Goal: Transaction & Acquisition: Purchase product/service

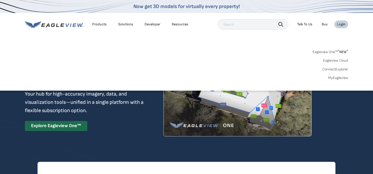
click at [338, 77] on link "MyEagleview" at bounding box center [338, 78] width 20 height 5
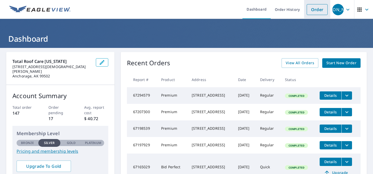
click at [320, 16] on li "Order" at bounding box center [317, 9] width 26 height 19
click at [315, 8] on link "Order" at bounding box center [316, 9] width 21 height 11
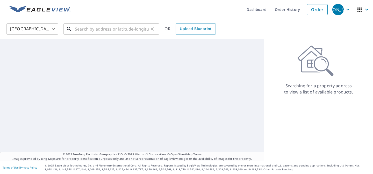
click at [115, 28] on input "text" at bounding box center [112, 29] width 74 height 14
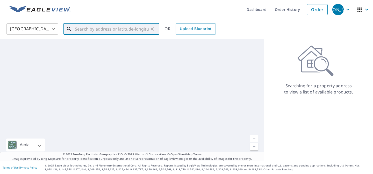
paste input "2830 Seafarer Loop, Anchorage, AK, USA"
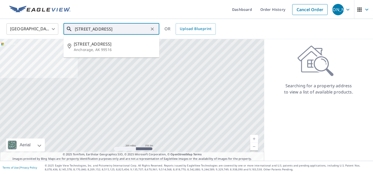
drag, startPoint x: 108, startPoint y: 28, endPoint x: 49, endPoint y: 27, distance: 58.2
click at [49, 27] on div "United States US ​ 2830 Seafarer Loop, Anchorage, AK, USA ​ 2830 Seafarer Loop …" at bounding box center [185, 29] width 364 height 12
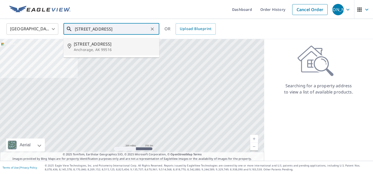
click at [99, 52] on li "2830 Seafarer Loop Anchorage, AK 99516" at bounding box center [111, 47] width 96 height 18
type input "2830 Seafarer Loop Anchorage, AK 99516"
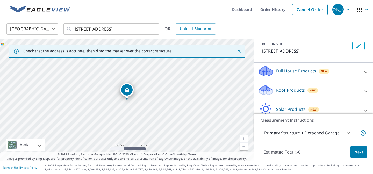
scroll to position [55, 0]
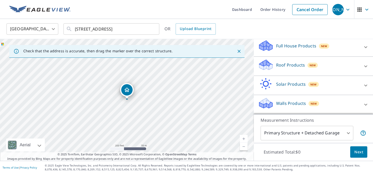
click at [284, 70] on div "Roof Products New" at bounding box center [308, 66] width 101 height 15
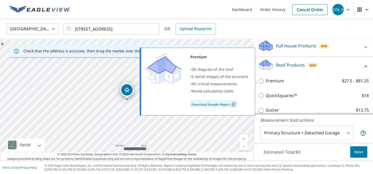
click at [275, 80] on p "Premium" at bounding box center [274, 81] width 18 height 6
click at [265, 80] on input "Premium $27.5 - $81.25" at bounding box center [262, 81] width 8 height 6
checkbox input "true"
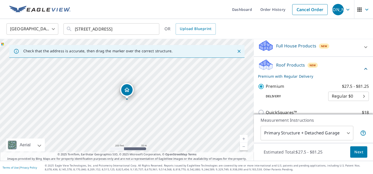
click at [358, 155] on button "Next" at bounding box center [358, 152] width 17 height 12
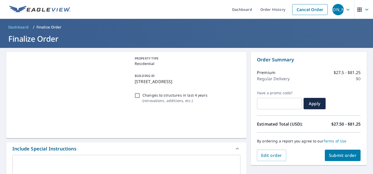
click at [358, 155] on button "Submit order" at bounding box center [342, 155] width 36 height 11
